Goal: Information Seeking & Learning: Understand process/instructions

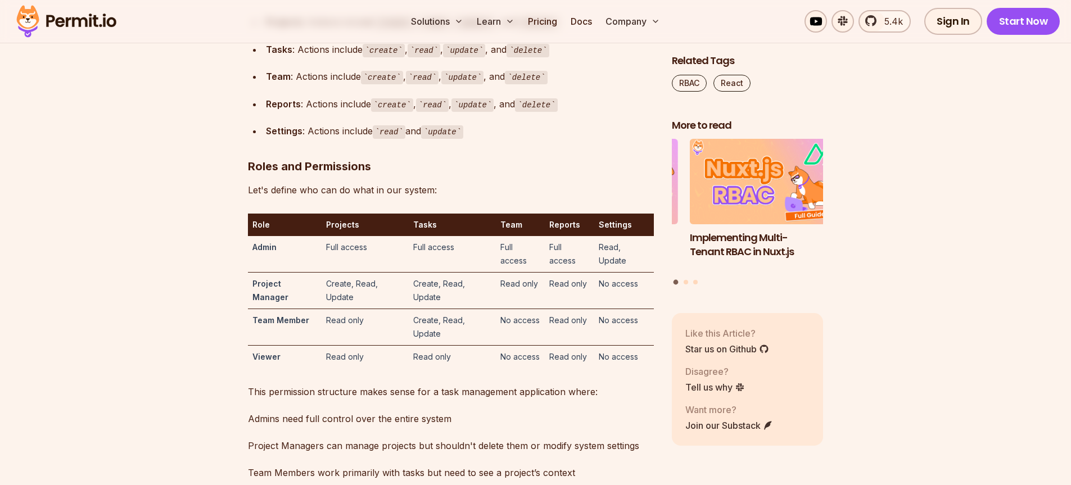
scroll to position [3222, 0]
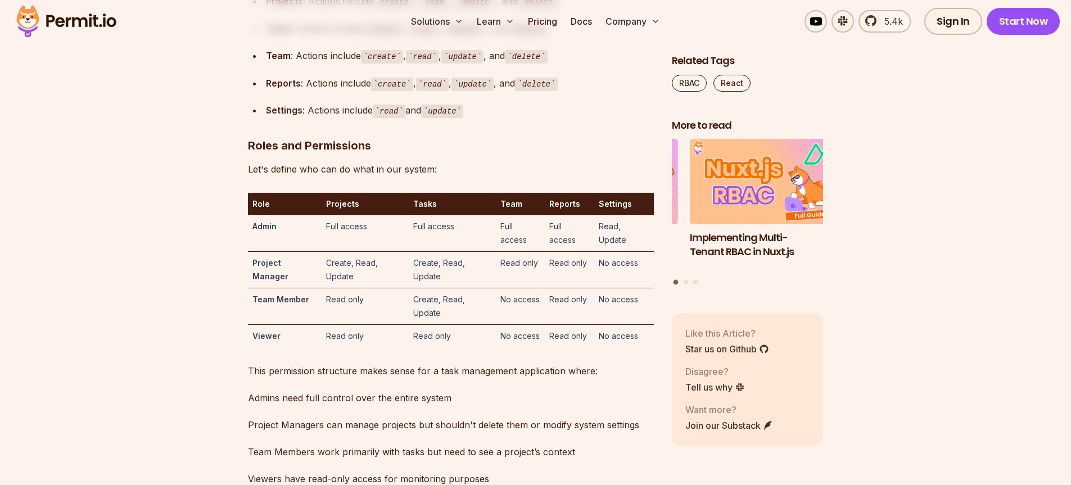
click at [390, 9] on code "create" at bounding box center [394, 2] width 42 height 13
click at [442, 9] on code "read" at bounding box center [434, 2] width 33 height 13
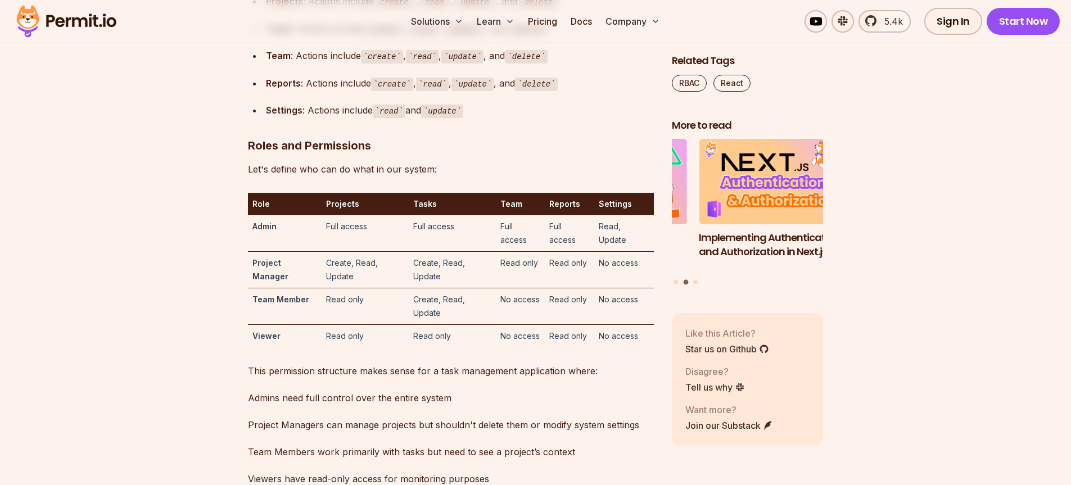
click at [442, 9] on code "read" at bounding box center [434, 2] width 33 height 13
click at [383, 9] on code "create" at bounding box center [394, 2] width 42 height 13
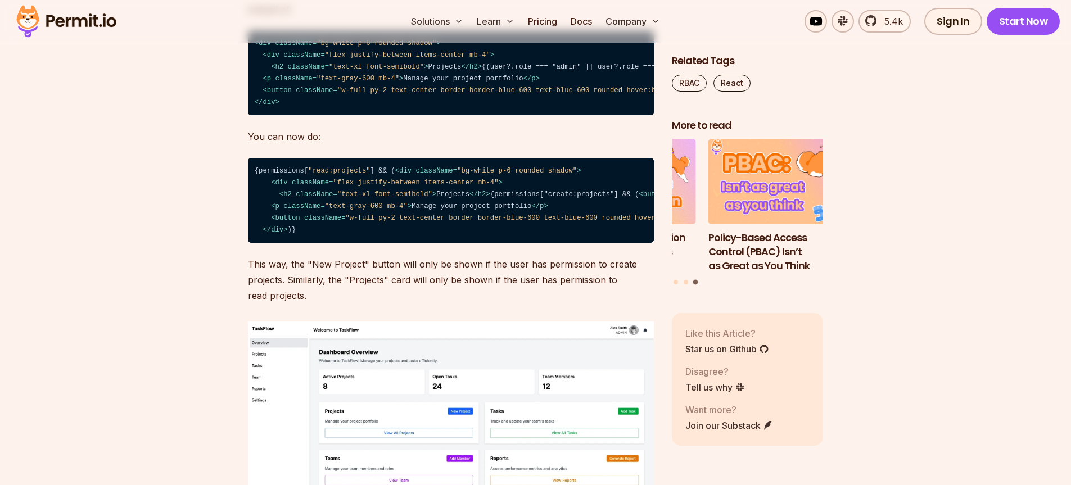
scroll to position [9222, 0]
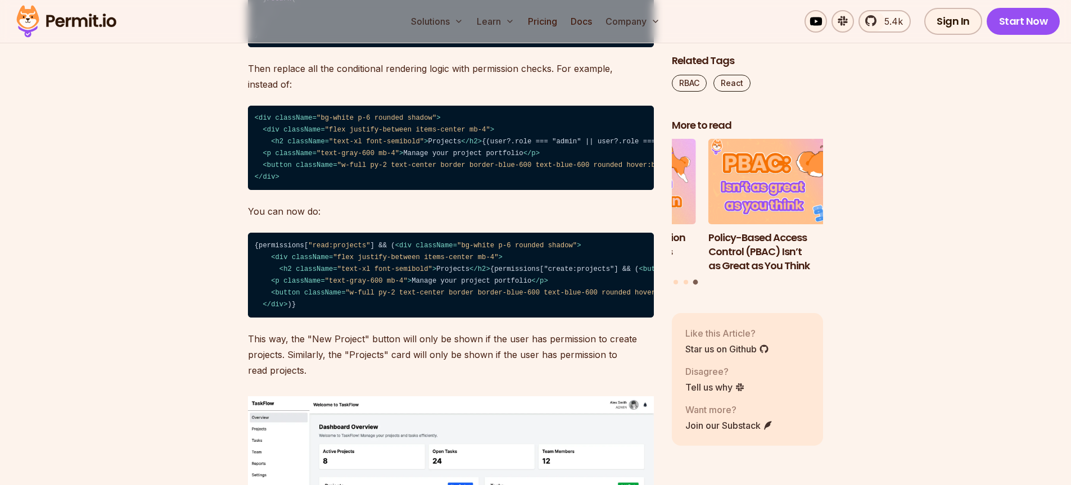
drag, startPoint x: 331, startPoint y: 250, endPoint x: 344, endPoint y: 250, distance: 13.5
